Goal: Find specific page/section: Find specific page/section

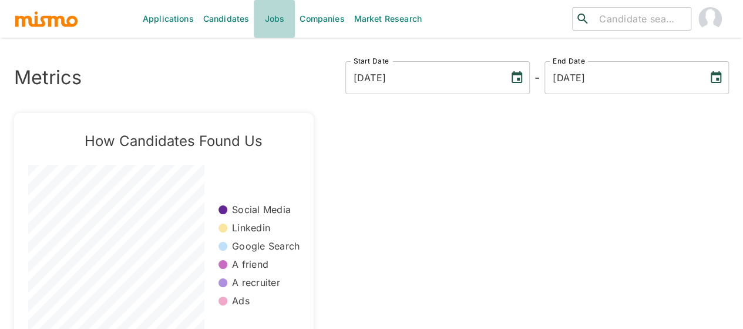
click at [275, 19] on link "Jobs" at bounding box center [274, 19] width 41 height 38
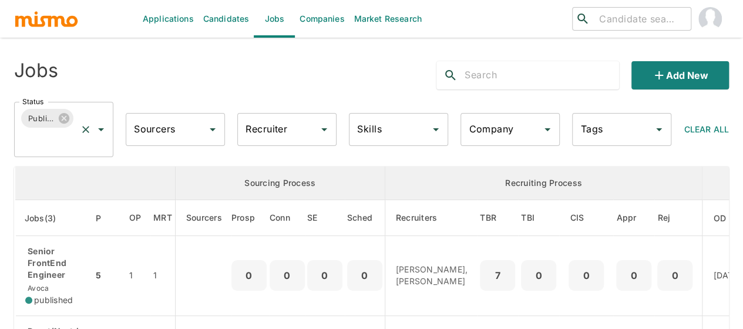
click at [101, 128] on icon "Open" at bounding box center [101, 129] width 6 height 3
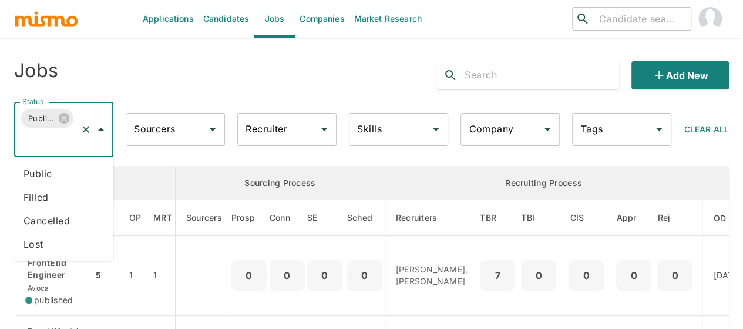
click at [41, 180] on li "Public" at bounding box center [63, 174] width 99 height 24
